Goal: Navigation & Orientation: Find specific page/section

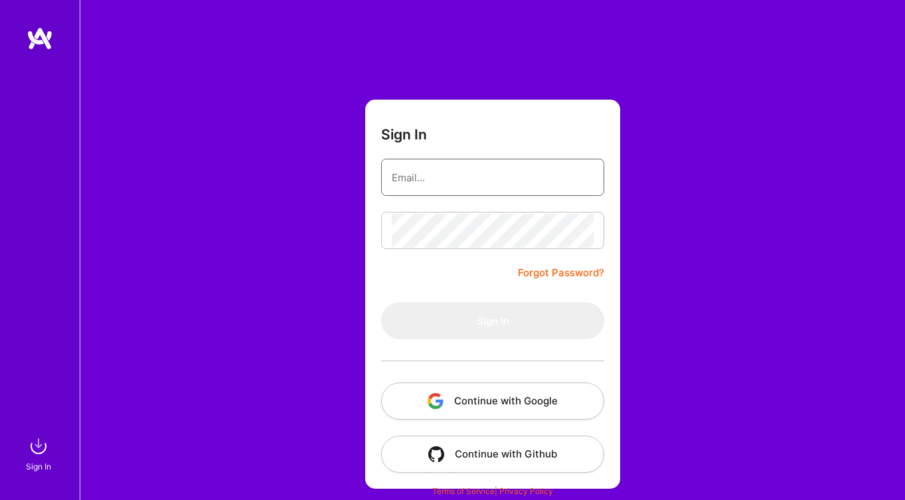
type input "[PERSON_NAME][EMAIL_ADDRESS][DOMAIN_NAME]"
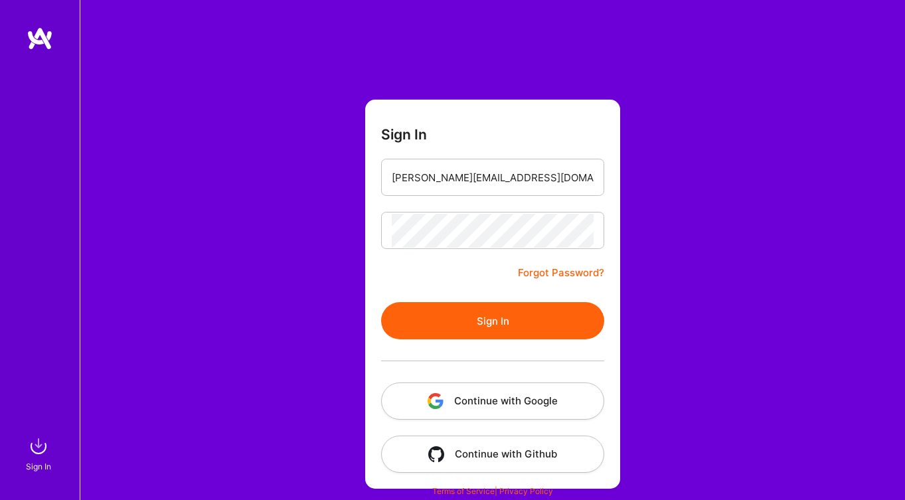
click at [456, 312] on button "Sign In" at bounding box center [492, 320] width 223 height 37
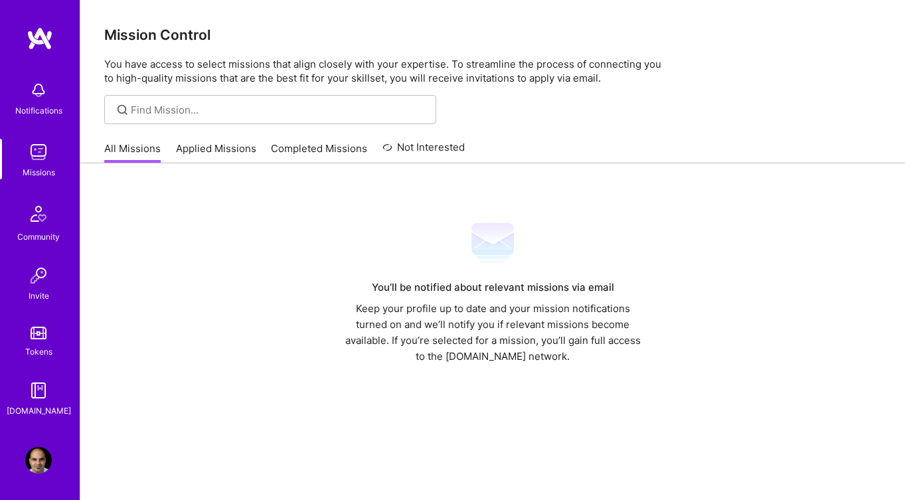
click at [204, 149] on link "Applied Missions" at bounding box center [216, 152] width 80 height 22
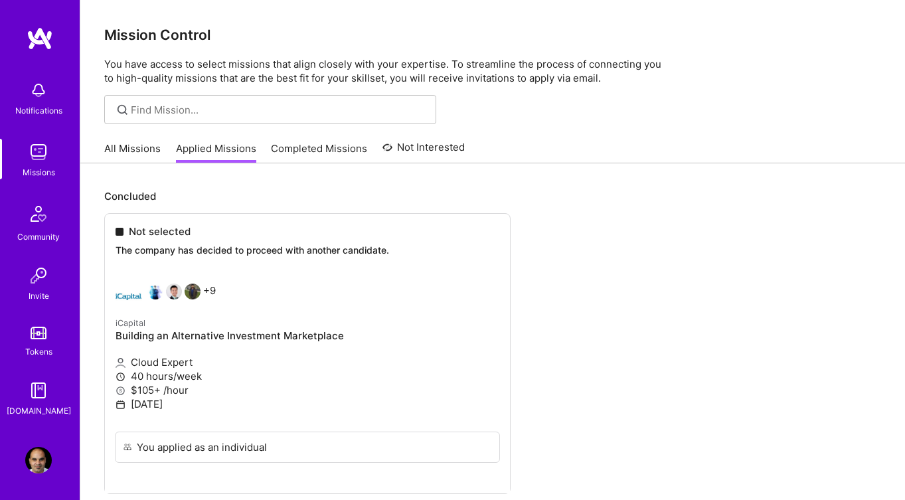
click at [293, 155] on link "Completed Missions" at bounding box center [319, 152] width 96 height 22
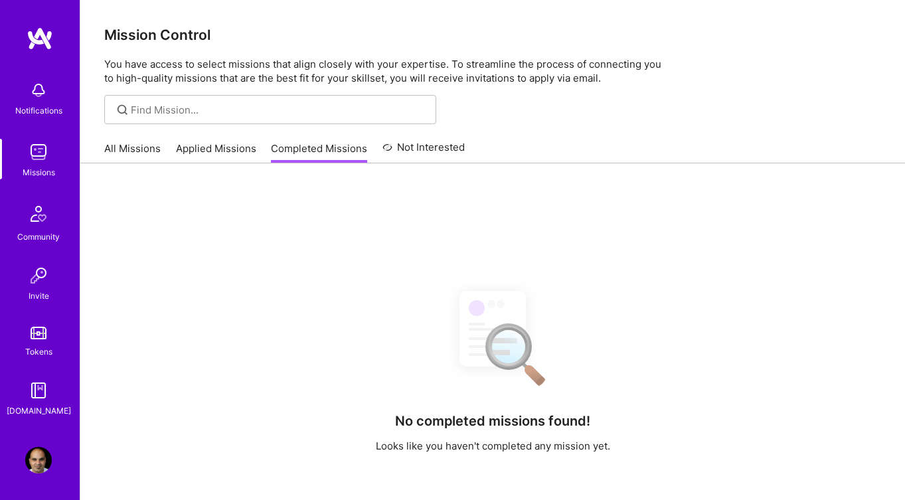
click at [404, 150] on link "Not Interested" at bounding box center [424, 151] width 83 height 24
click at [197, 153] on link "Applied Missions" at bounding box center [216, 152] width 80 height 22
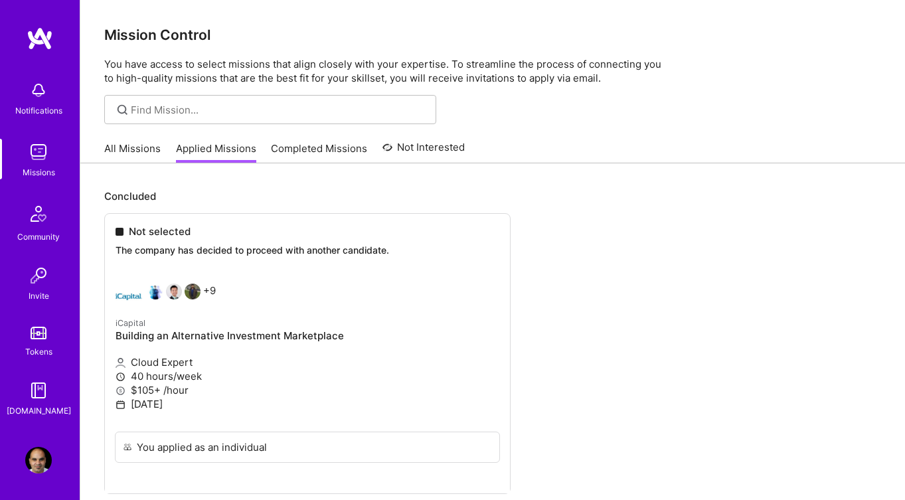
click at [119, 143] on link "All Missions" at bounding box center [132, 152] width 56 height 22
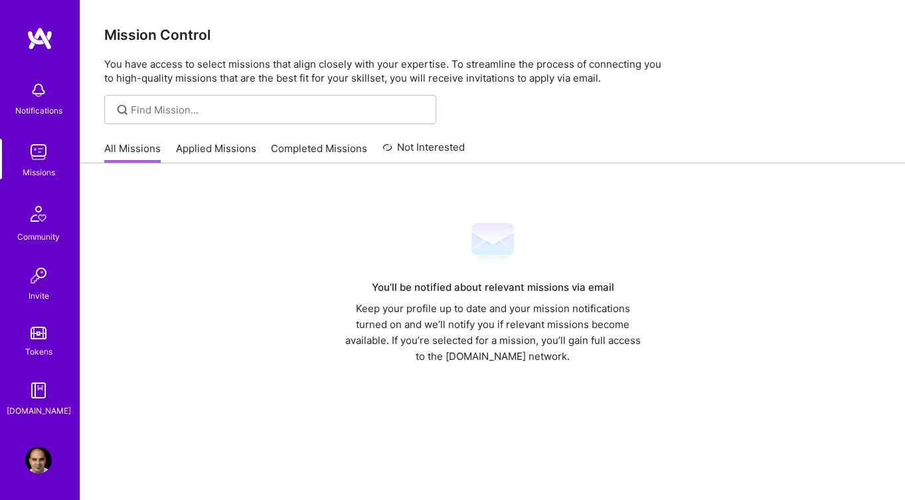
click at [41, 226] on img at bounding box center [39, 214] width 32 height 32
click at [42, 158] on img at bounding box center [38, 152] width 27 height 27
click at [232, 145] on link "Applied Missions" at bounding box center [216, 152] width 80 height 22
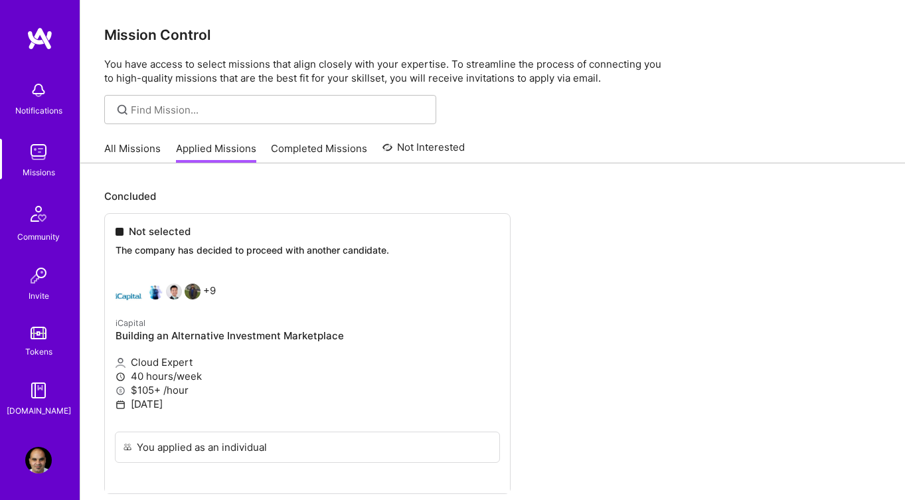
click at [35, 338] on img at bounding box center [39, 333] width 16 height 13
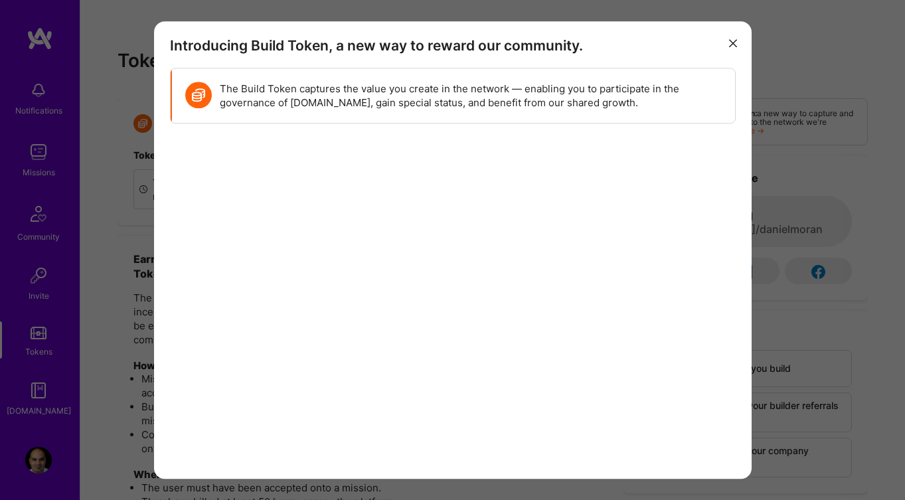
click at [733, 41] on icon "modal" at bounding box center [733, 44] width 8 height 8
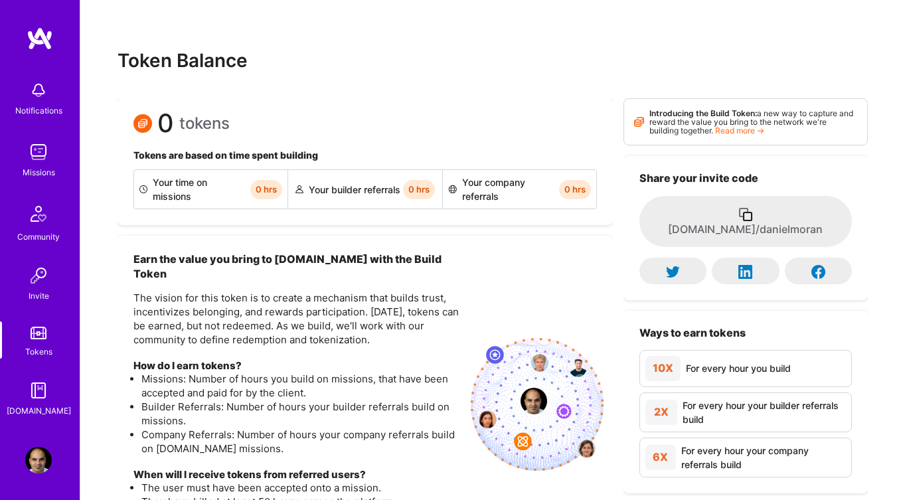
click at [45, 90] on img at bounding box center [38, 90] width 27 height 27
click at [39, 377] on img at bounding box center [38, 390] width 27 height 27
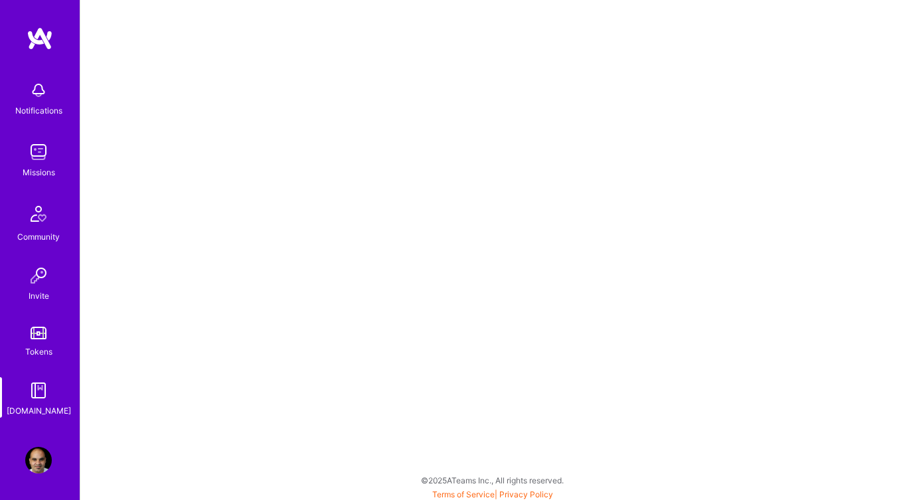
click at [35, 140] on img at bounding box center [38, 152] width 27 height 27
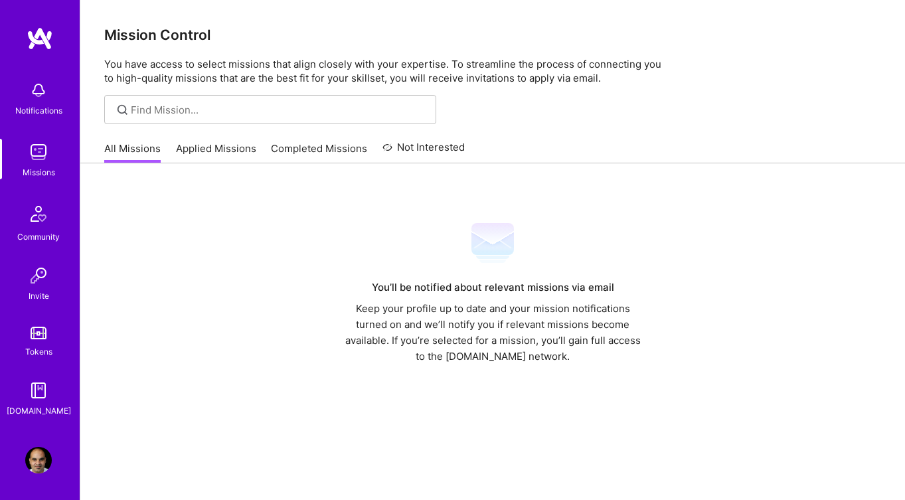
click at [33, 87] on img at bounding box center [38, 90] width 27 height 27
click at [35, 467] on img at bounding box center [38, 460] width 27 height 27
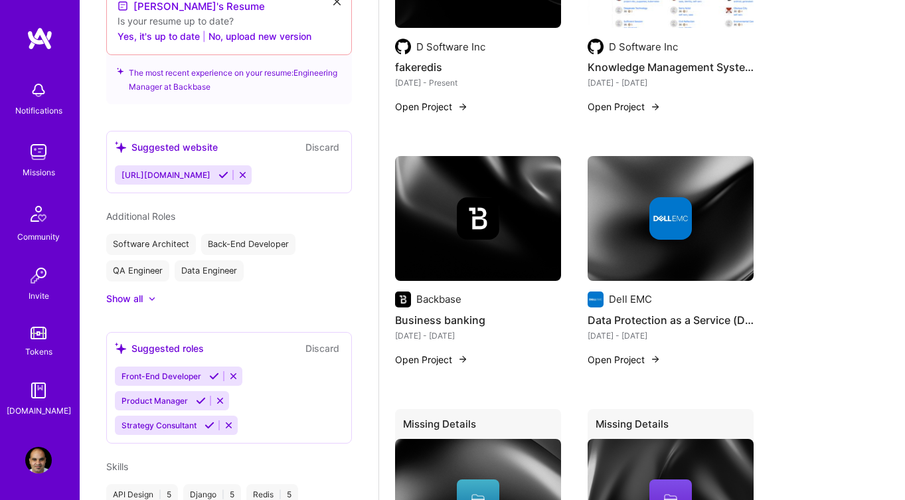
scroll to position [608, 0]
